Goal: Task Accomplishment & Management: Manage account settings

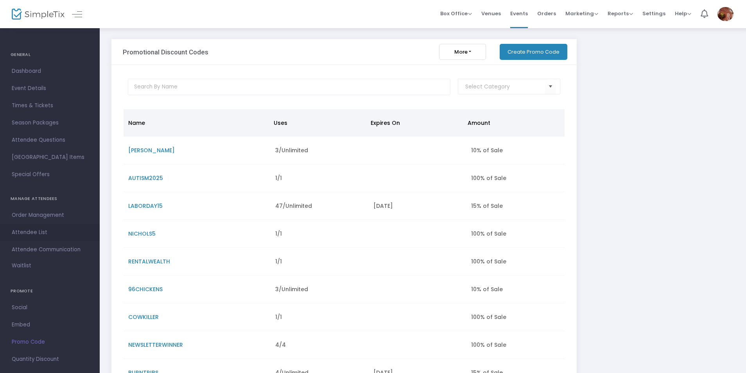
click at [33, 229] on span "Attendee List" at bounding box center [50, 232] width 76 height 10
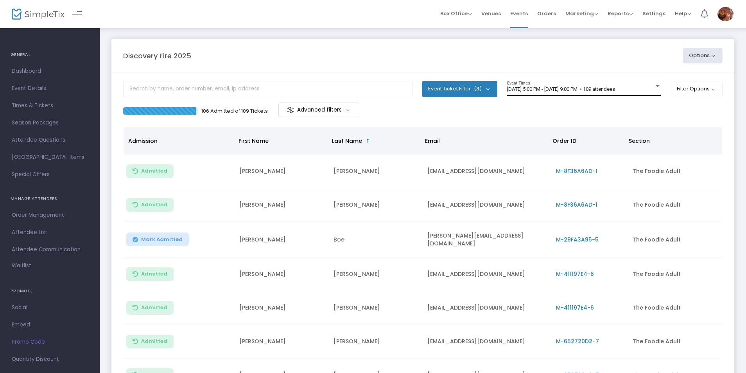
click at [570, 90] on span "[DATE] 5:00 PM - [DATE] 9:00 PM • 109 attendees" at bounding box center [561, 89] width 108 height 6
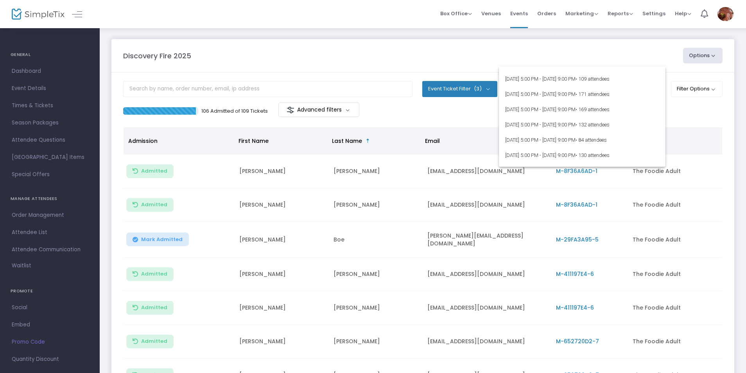
scroll to position [156, 0]
click at [520, 145] on span "[DATE] 5:00 PM - [DATE] 9:00 PM • 166 attendees" at bounding box center [582, 146] width 154 height 15
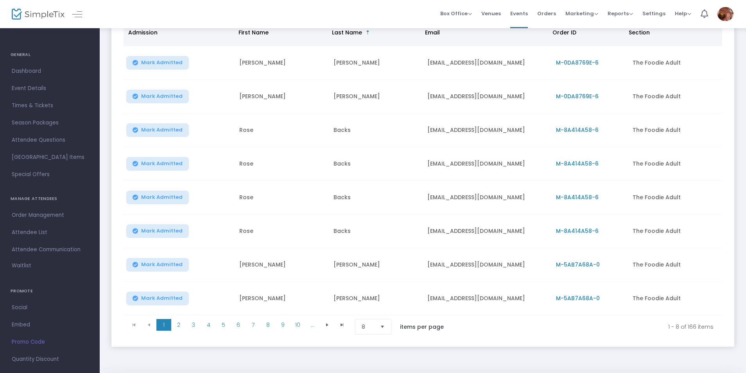
scroll to position [97, 0]
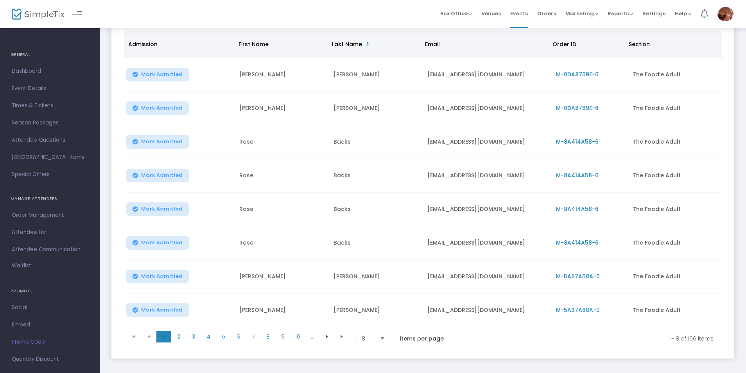
click at [569, 176] on span "M-8A414A58-6" at bounding box center [577, 175] width 43 height 8
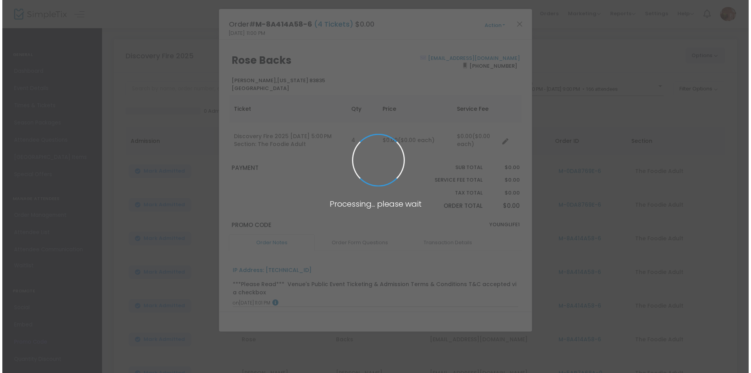
scroll to position [0, 0]
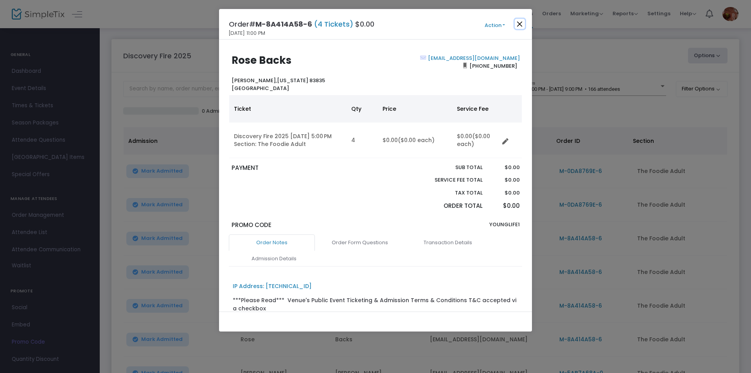
click at [518, 20] on button "Close" at bounding box center [520, 24] width 10 height 10
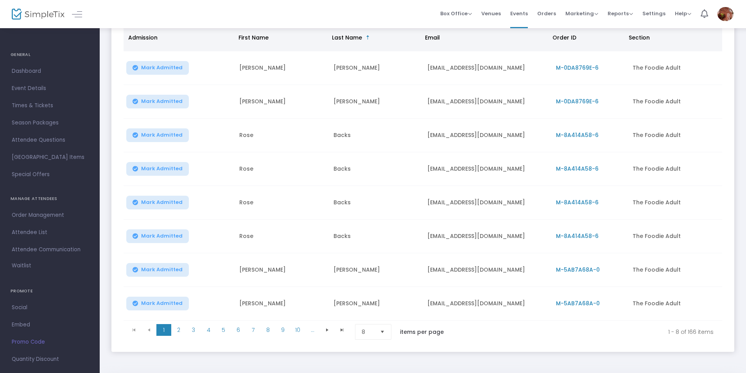
scroll to position [90, 0]
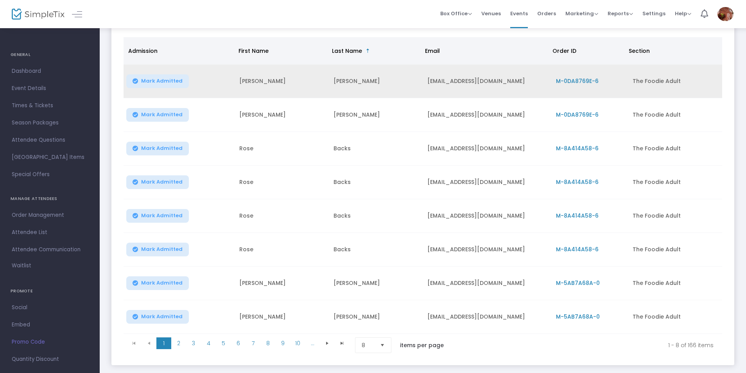
click at [582, 83] on span "M-0DA8769E-6" at bounding box center [577, 81] width 43 height 8
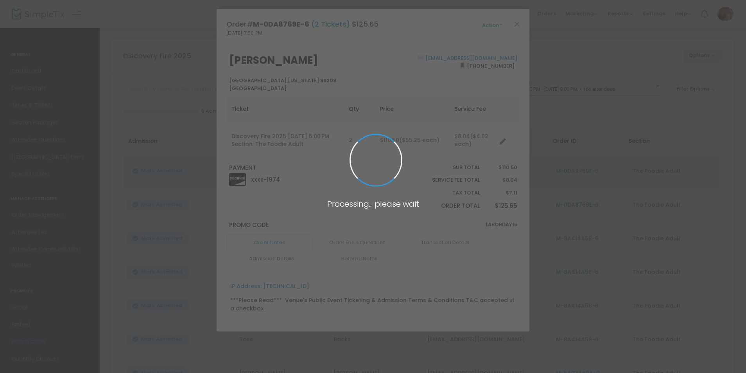
scroll to position [0, 0]
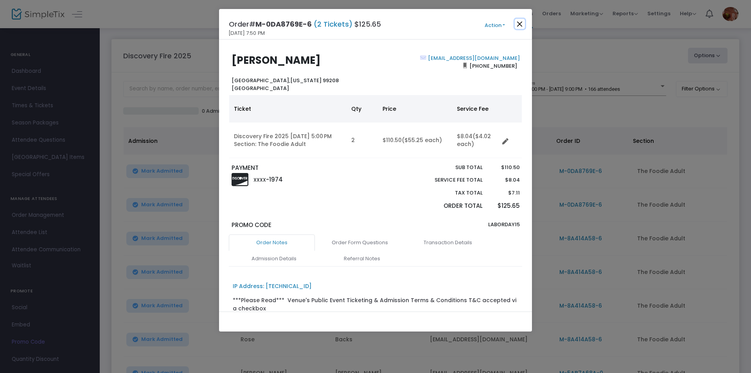
click at [521, 25] on button "Close" at bounding box center [520, 24] width 10 height 10
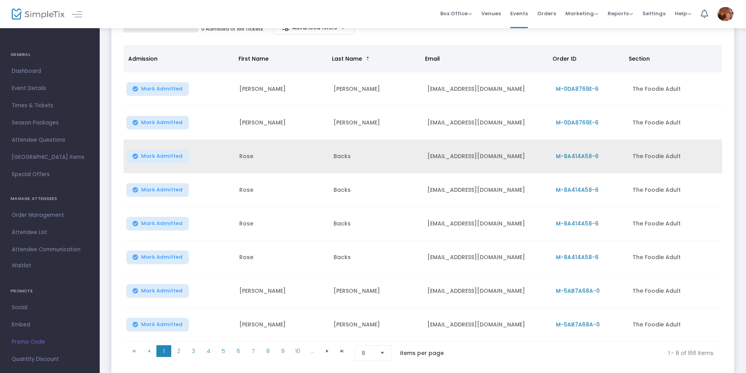
scroll to position [136, 0]
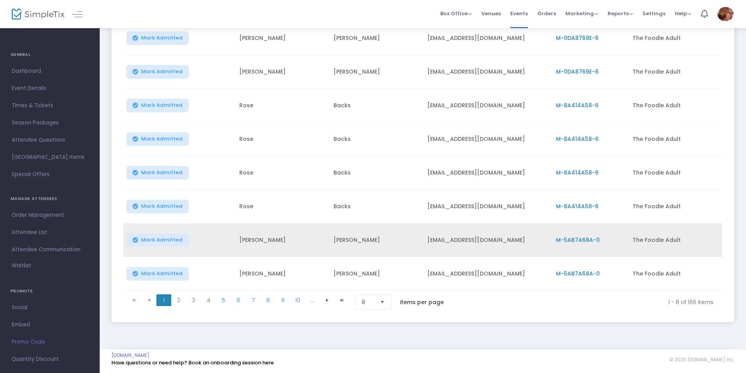
click at [583, 237] on span "M-5AB7A68A-0" at bounding box center [578, 240] width 44 height 8
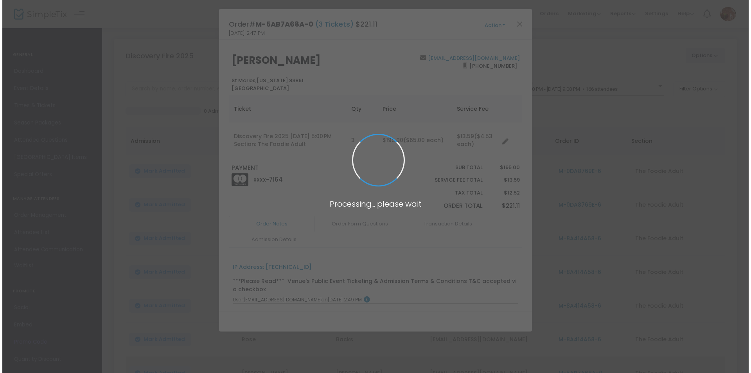
scroll to position [0, 0]
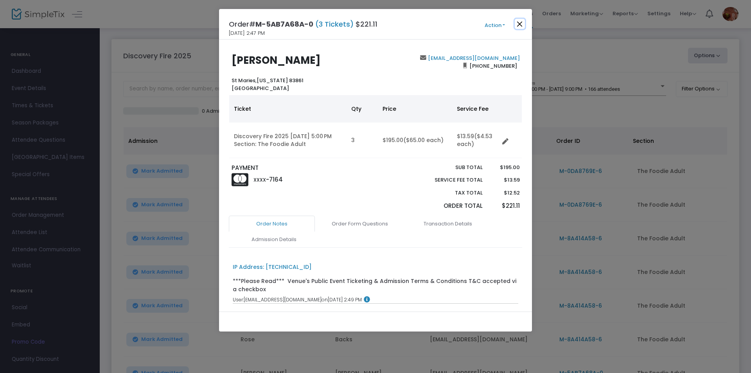
click at [520, 23] on button "Close" at bounding box center [520, 24] width 10 height 10
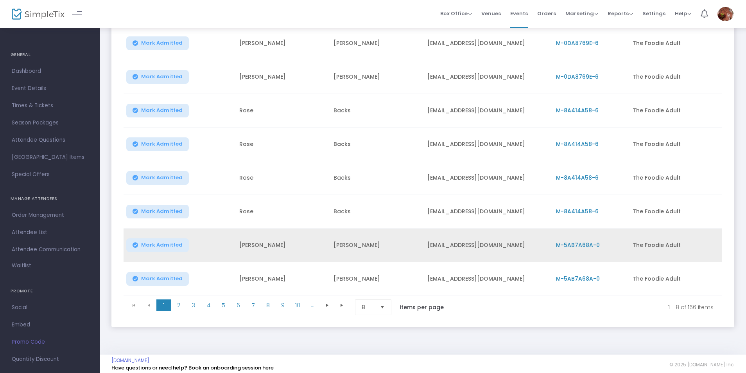
scroll to position [136, 0]
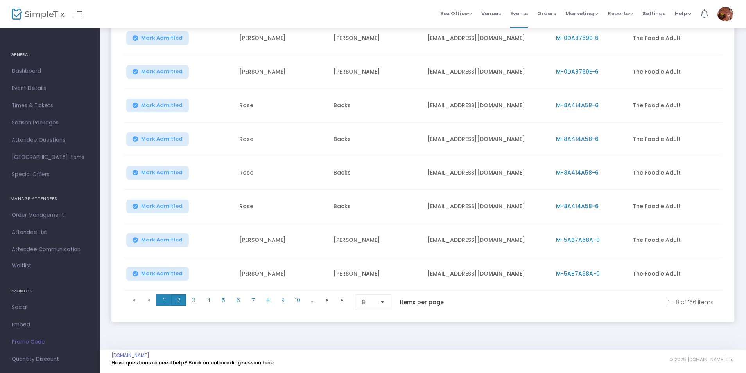
click at [178, 297] on span "2" at bounding box center [178, 300] width 15 height 12
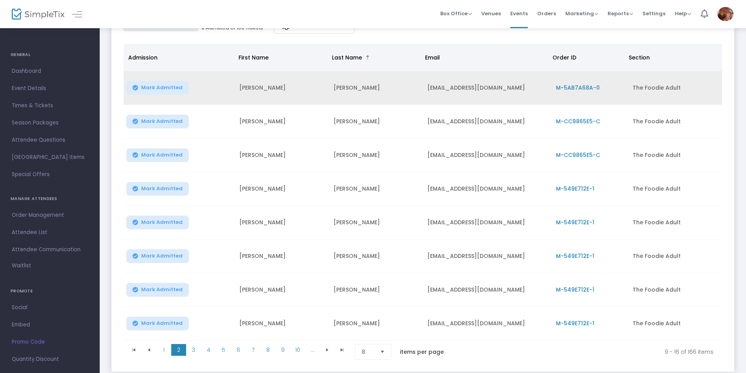
scroll to position [117, 0]
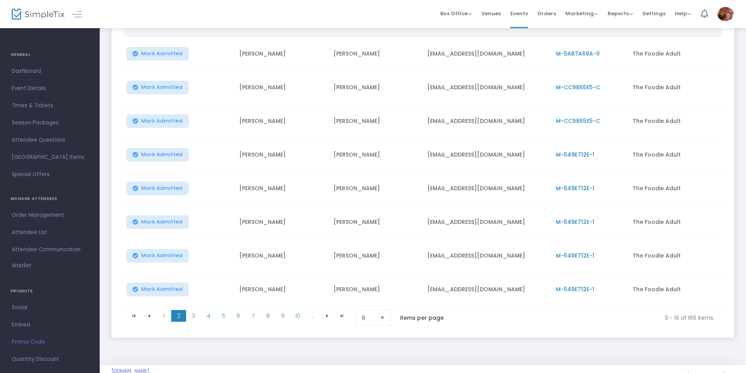
click at [587, 88] on span "M-CC9865E5-C" at bounding box center [578, 87] width 44 height 8
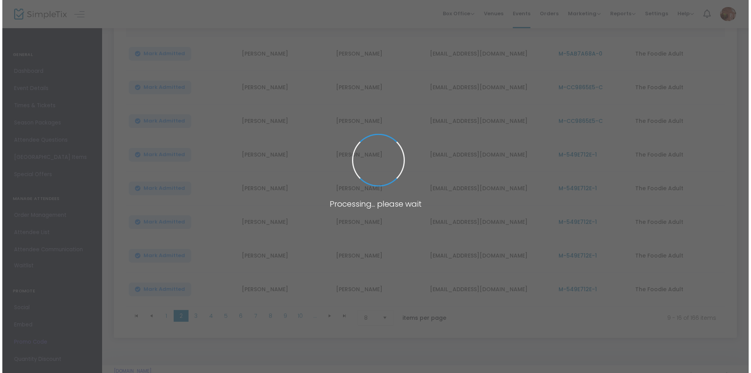
scroll to position [0, 0]
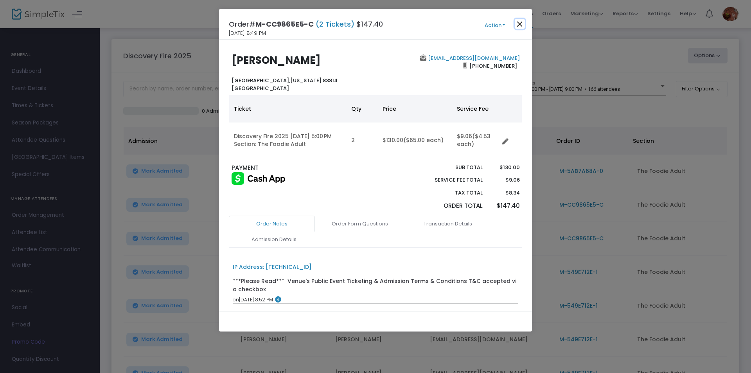
click at [522, 21] on button "Close" at bounding box center [520, 24] width 10 height 10
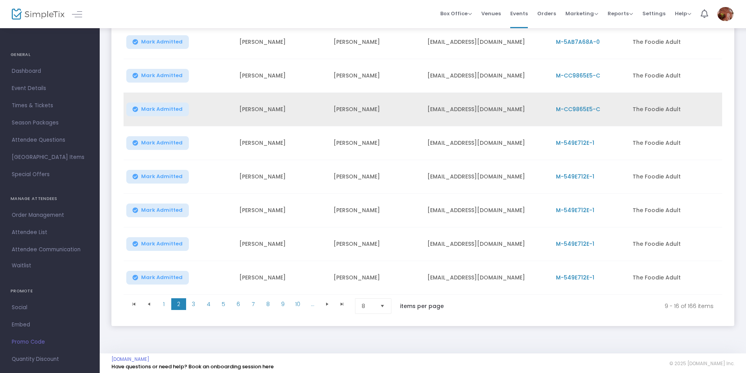
scroll to position [136, 0]
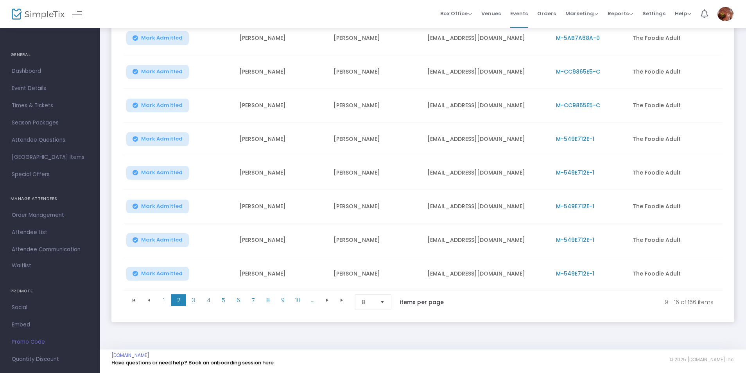
click at [582, 135] on span "M-549E712E-1" at bounding box center [575, 139] width 38 height 8
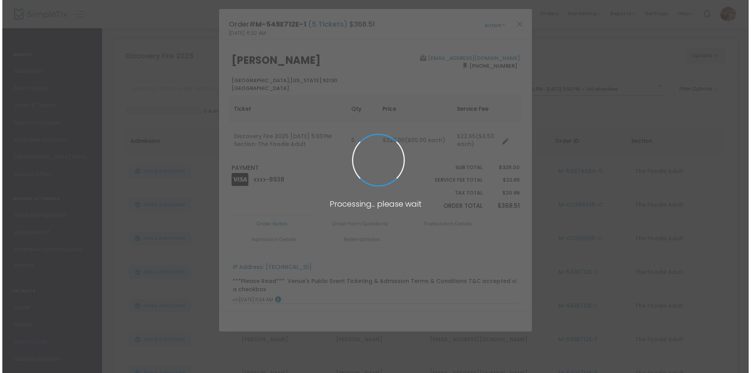
scroll to position [0, 0]
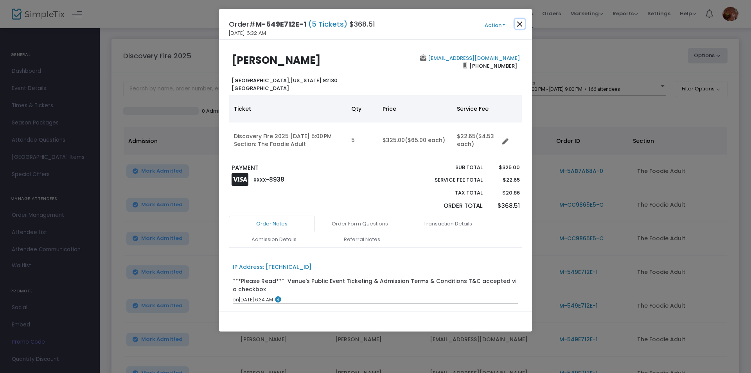
click at [520, 26] on button "Close" at bounding box center [520, 24] width 10 height 10
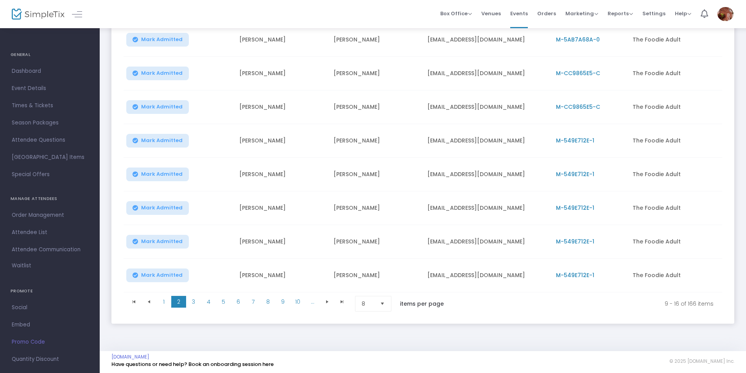
scroll to position [136, 0]
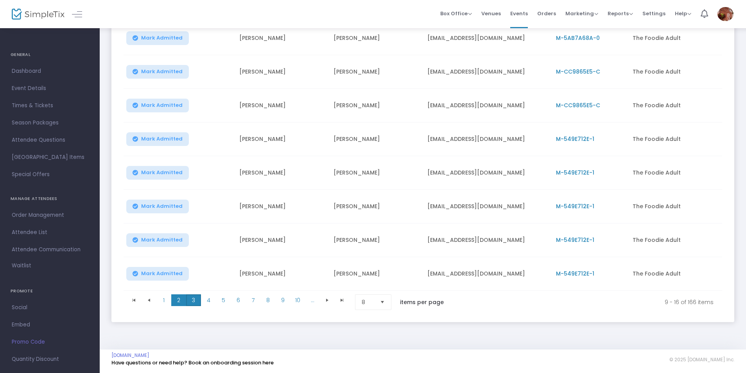
click at [194, 297] on span "3" at bounding box center [193, 300] width 15 height 12
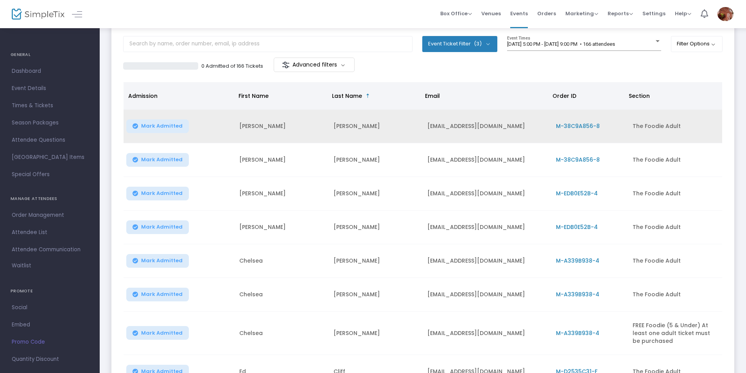
scroll to position [57, 0]
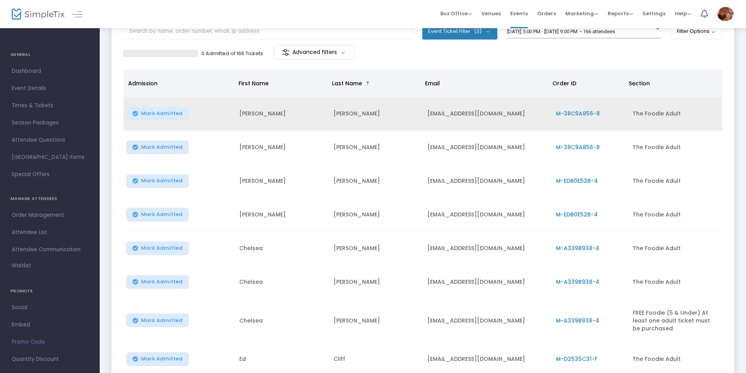
click at [577, 113] on span "M-38C9A856-8" at bounding box center [578, 114] width 44 height 8
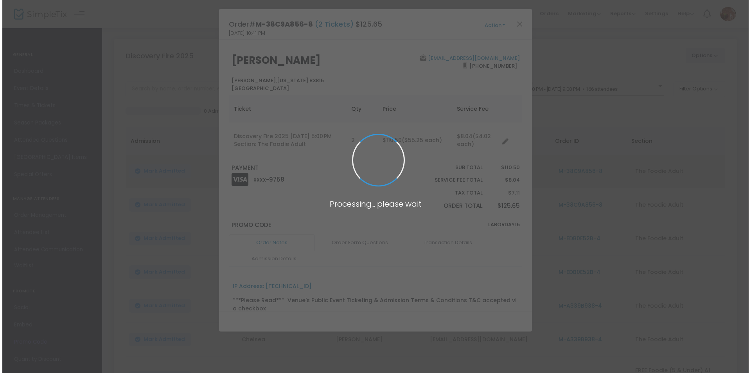
scroll to position [0, 0]
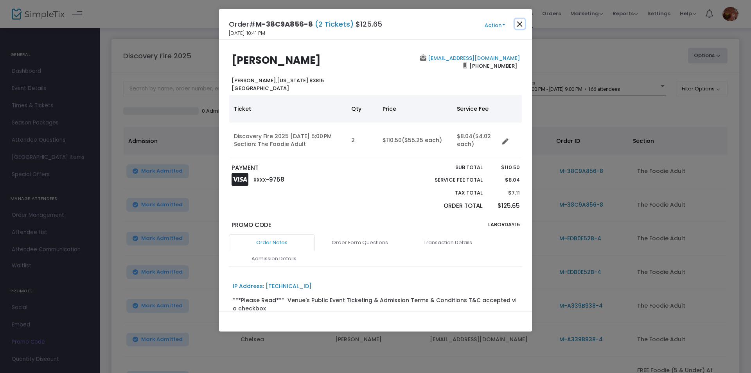
click at [521, 22] on button "Close" at bounding box center [520, 24] width 10 height 10
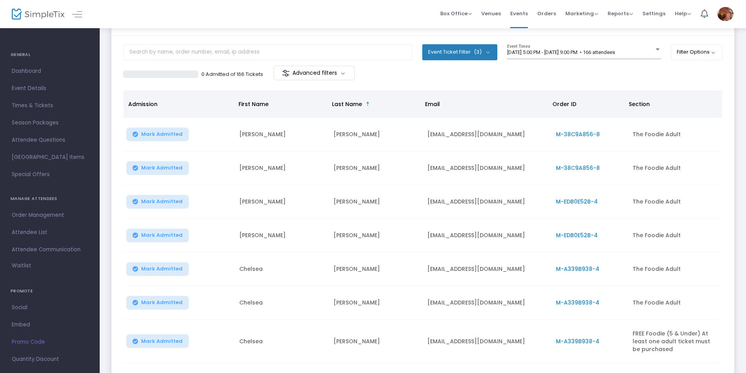
scroll to position [61, 0]
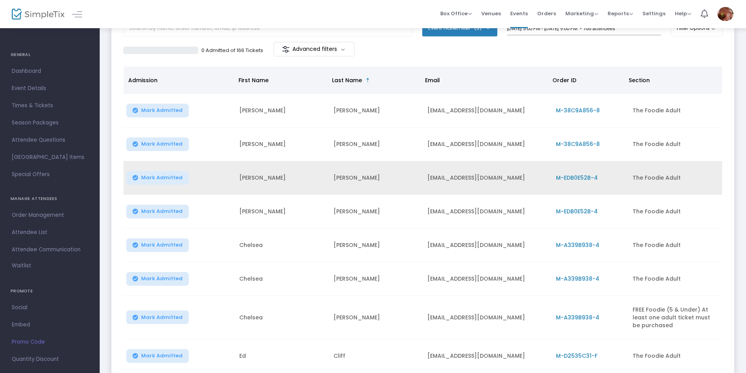
click at [581, 176] on span "M-EDB0E52B-4" at bounding box center [577, 178] width 42 height 8
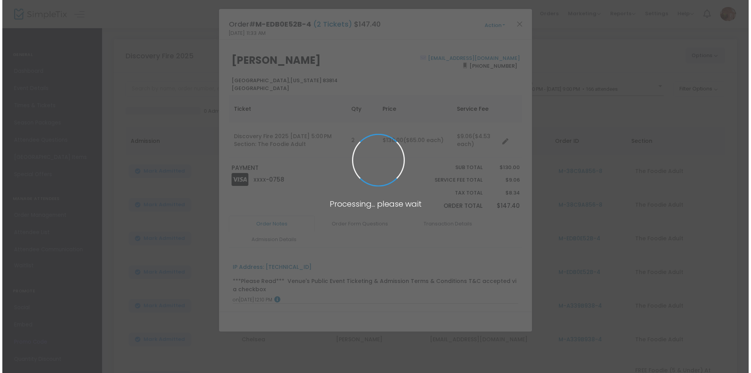
scroll to position [0, 0]
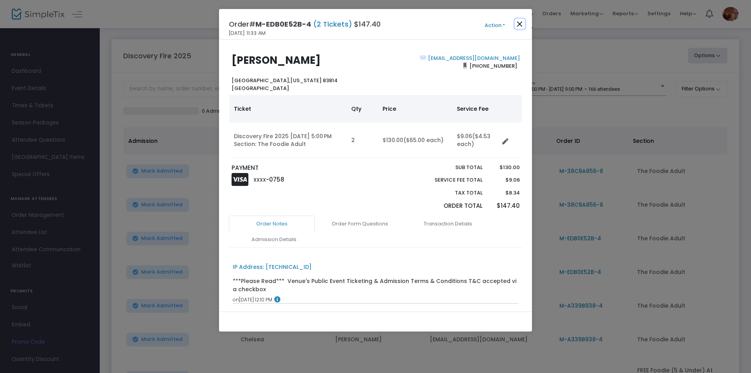
click at [521, 25] on button "Close" at bounding box center [520, 24] width 10 height 10
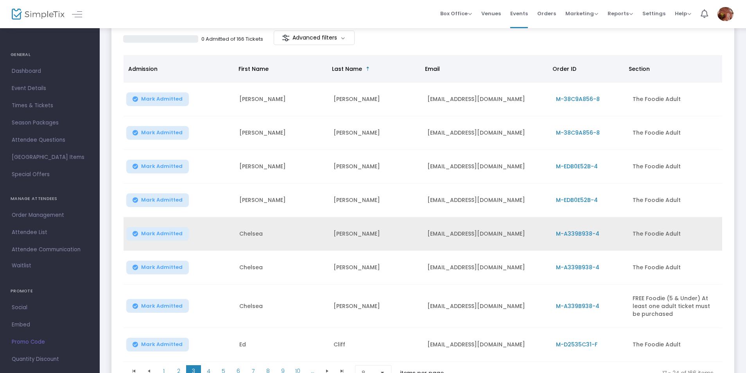
scroll to position [139, 0]
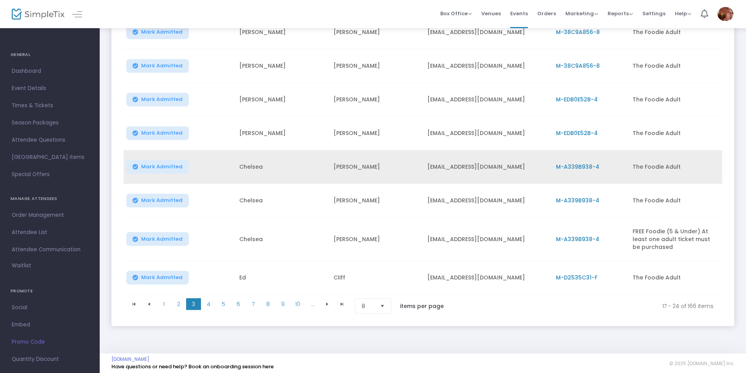
click at [578, 167] on span "M-A339B938-4" at bounding box center [577, 167] width 43 height 8
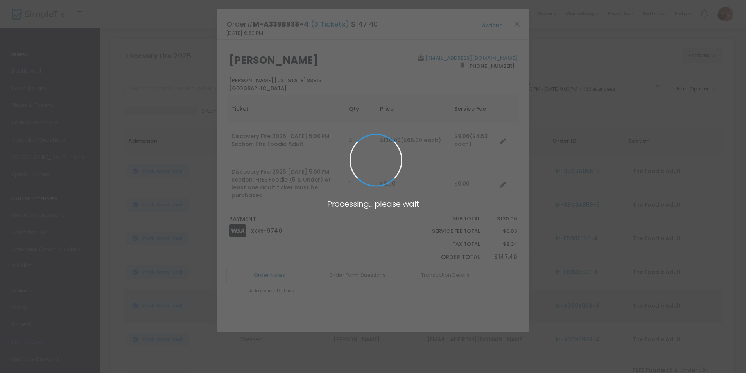
scroll to position [0, 0]
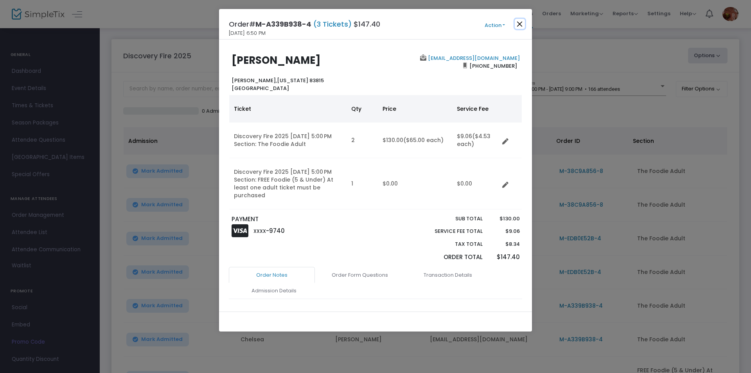
click at [521, 24] on button "Close" at bounding box center [520, 24] width 10 height 10
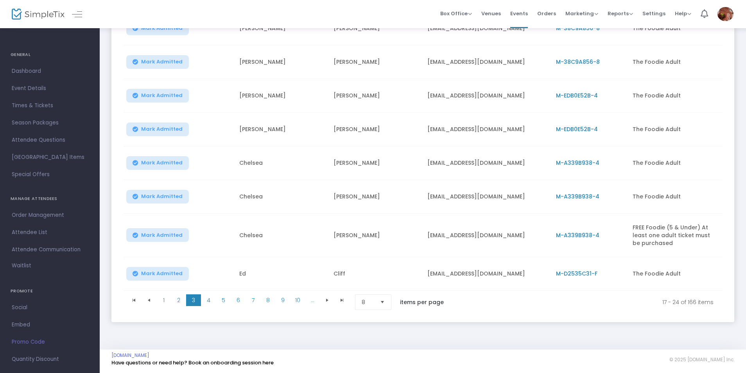
scroll to position [146, 0]
click at [573, 271] on span "M-D2535C31-F" at bounding box center [576, 273] width 41 height 8
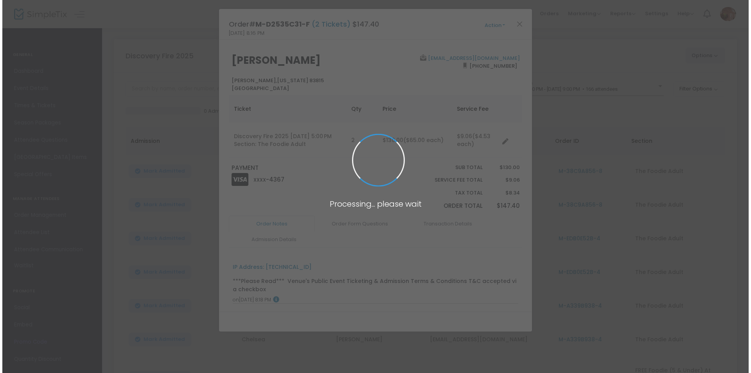
scroll to position [0, 0]
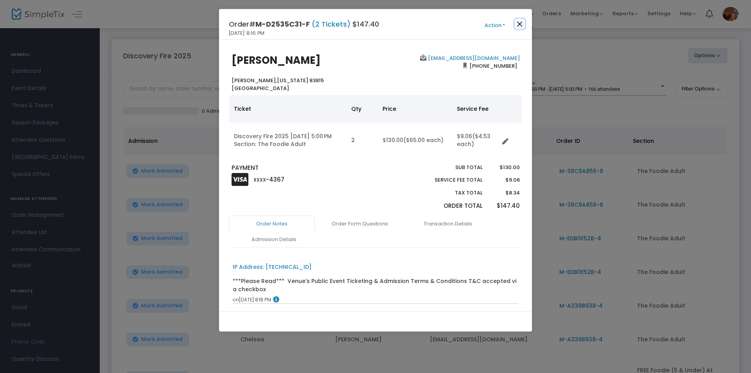
click at [518, 25] on button "Close" at bounding box center [520, 24] width 10 height 10
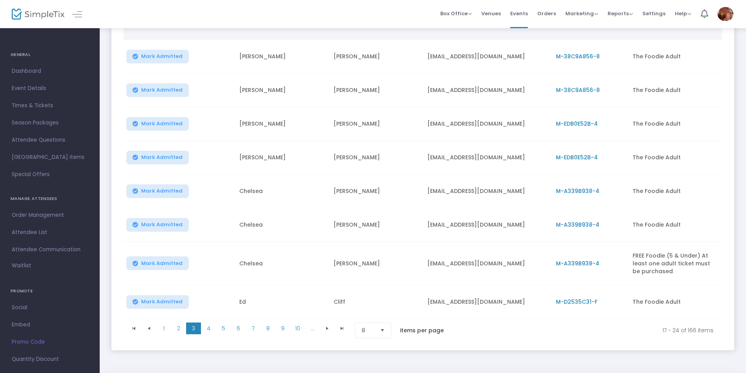
scroll to position [146, 0]
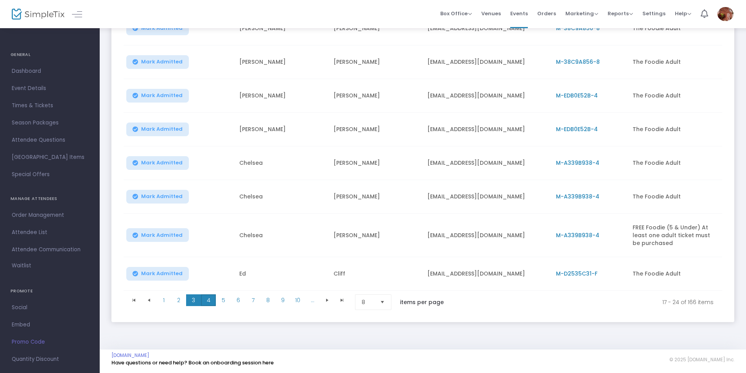
click at [207, 299] on span "4" at bounding box center [208, 300] width 15 height 12
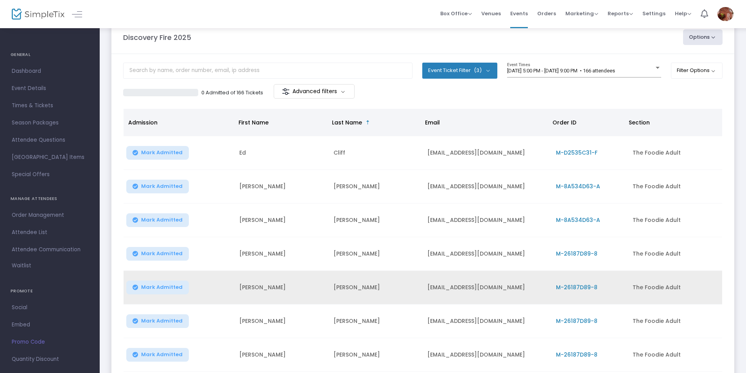
scroll to position [57, 0]
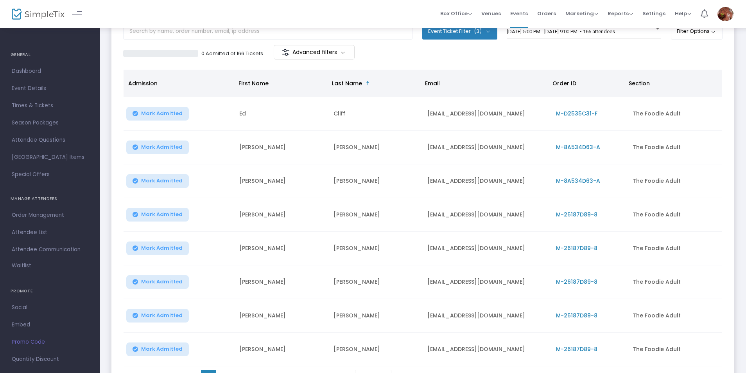
click at [577, 145] on span "M-8A534D63-A" at bounding box center [578, 147] width 44 height 8
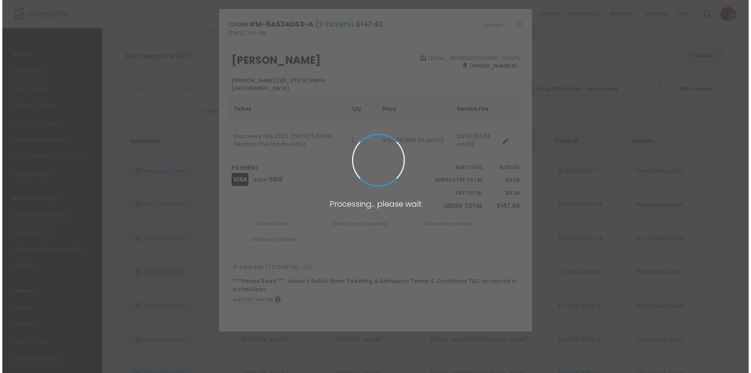
scroll to position [0, 0]
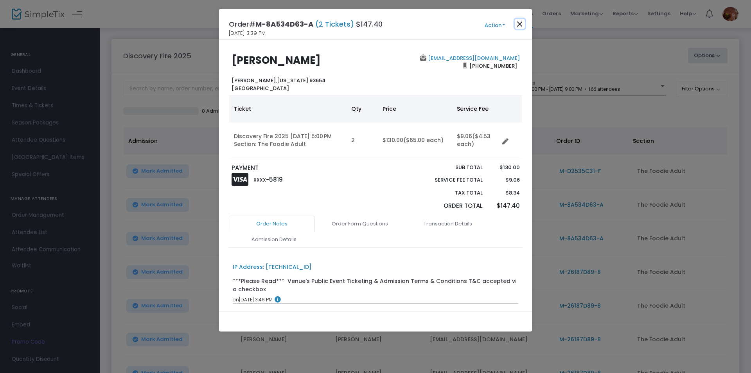
click at [521, 24] on button "Close" at bounding box center [520, 24] width 10 height 10
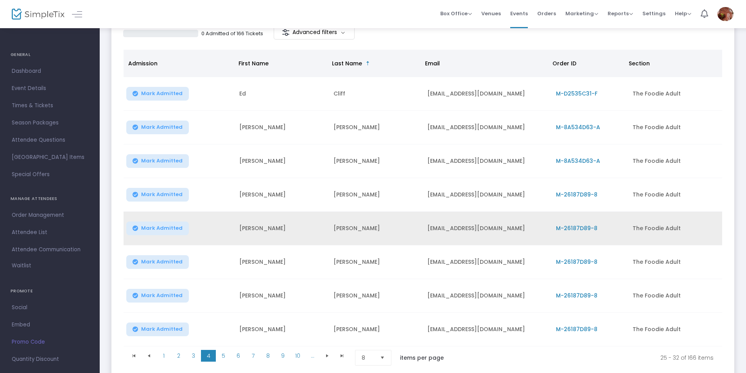
scroll to position [90, 0]
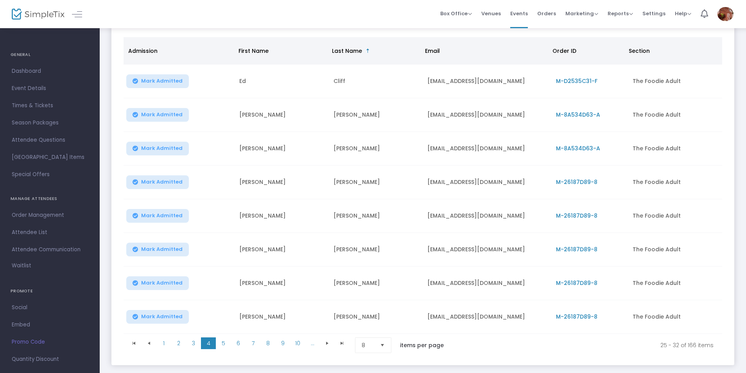
click at [580, 182] on span "M-26187D89-8" at bounding box center [576, 182] width 41 height 8
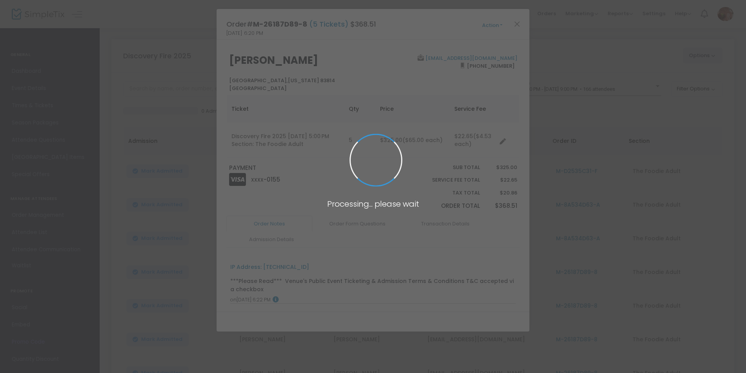
scroll to position [0, 0]
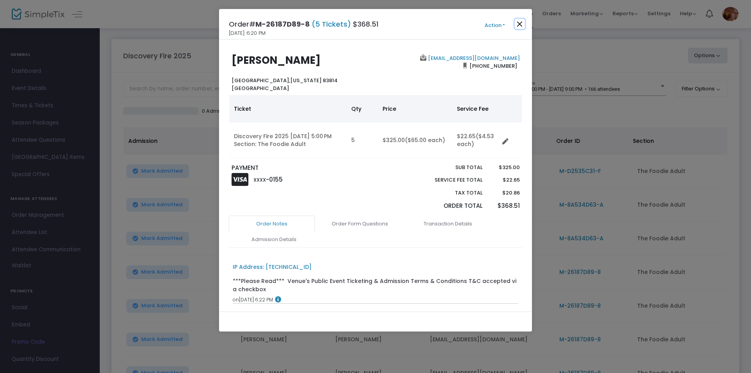
click at [519, 25] on button "Close" at bounding box center [520, 24] width 10 height 10
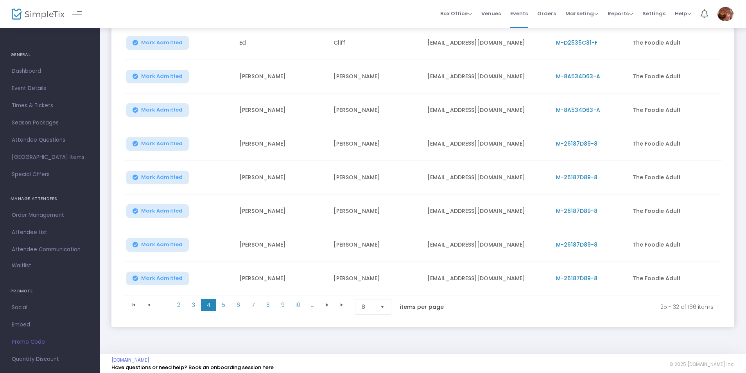
scroll to position [136, 0]
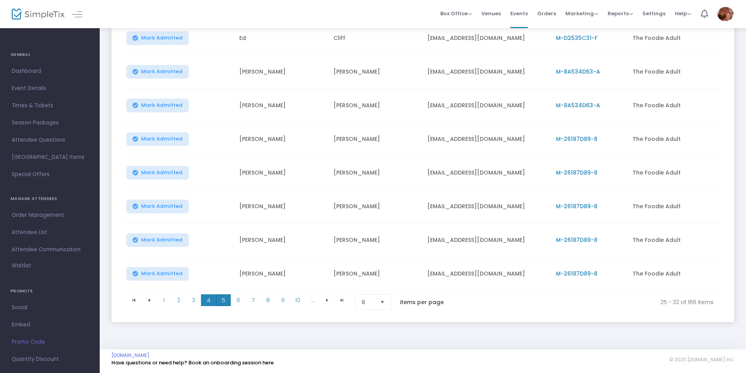
click at [225, 297] on span "5" at bounding box center [223, 300] width 15 height 12
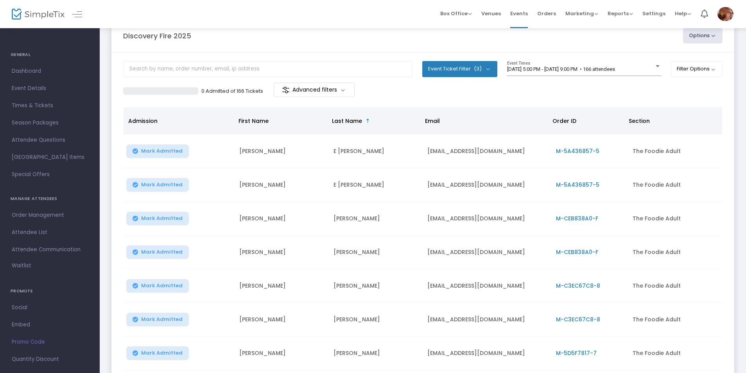
scroll to position [18, 0]
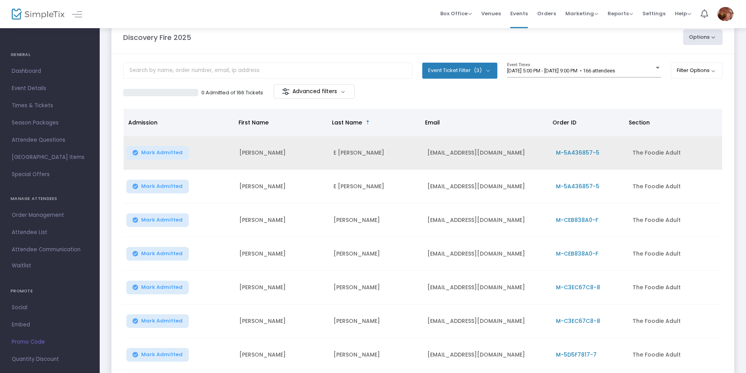
click at [579, 153] on span "M-5A436857-5" at bounding box center [577, 153] width 43 height 8
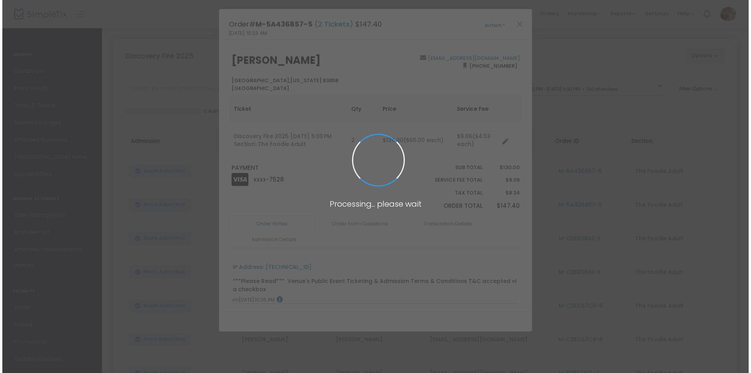
scroll to position [0, 0]
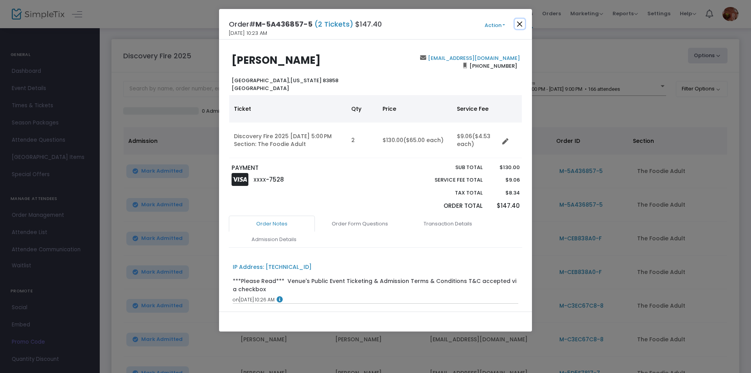
click at [521, 21] on button "Close" at bounding box center [520, 24] width 10 height 10
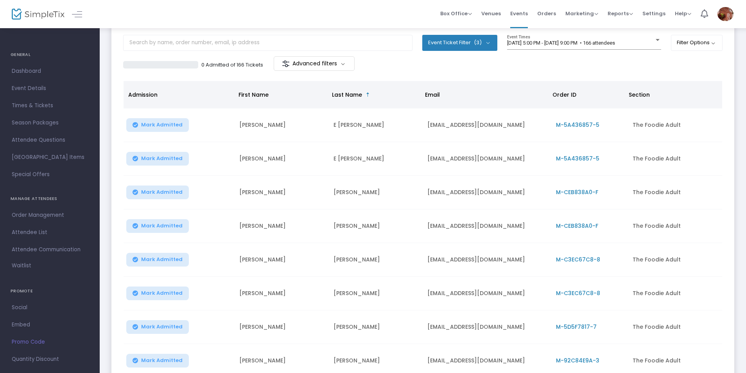
scroll to position [51, 0]
